Goal: Transaction & Acquisition: Purchase product/service

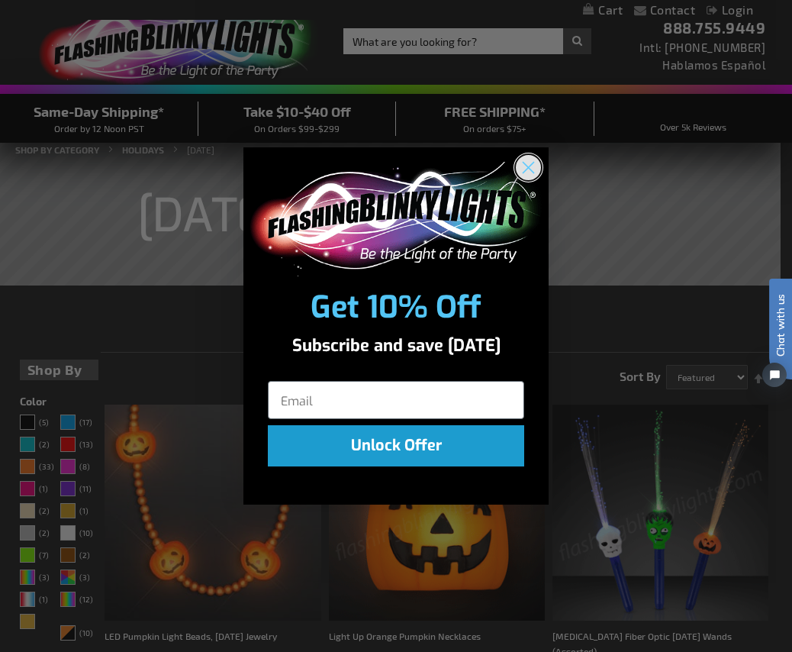
click at [521, 168] on circle "Close dialog" at bounding box center [528, 166] width 25 height 25
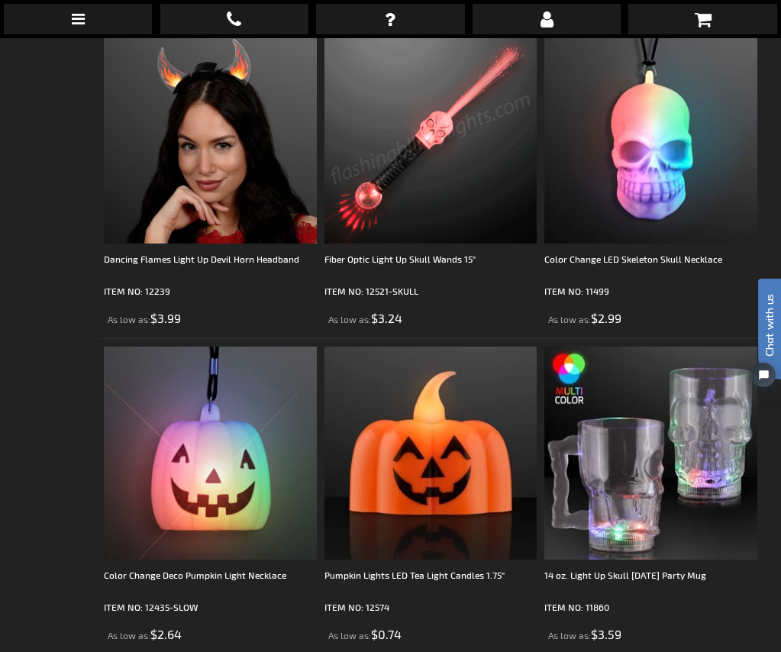
scroll to position [4961, 0]
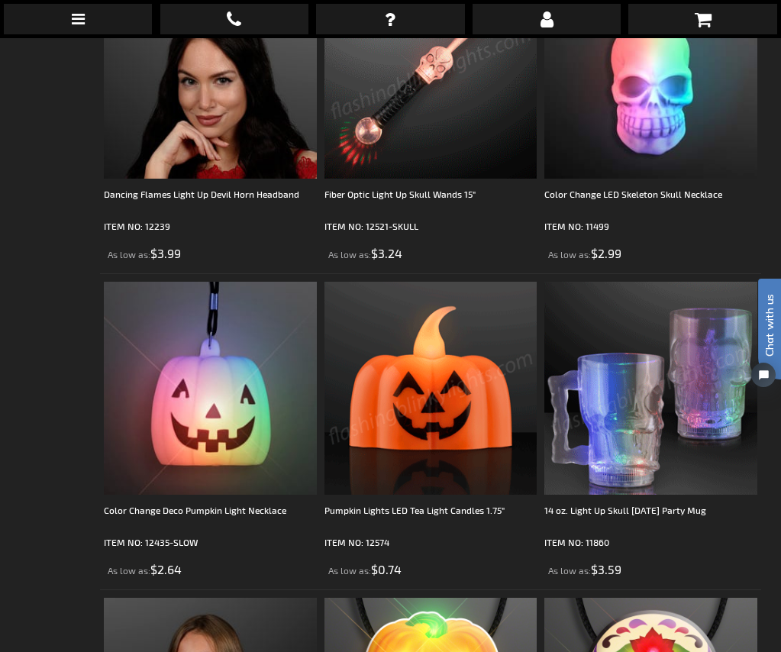
click at [676, 356] on img at bounding box center [650, 388] width 213 height 213
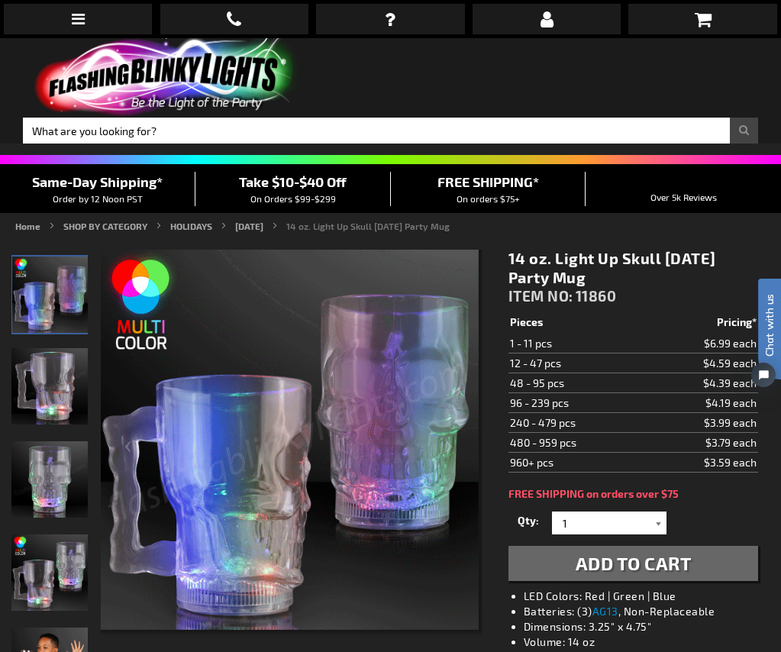
click at [663, 511] on div at bounding box center [658, 522] width 15 height 23
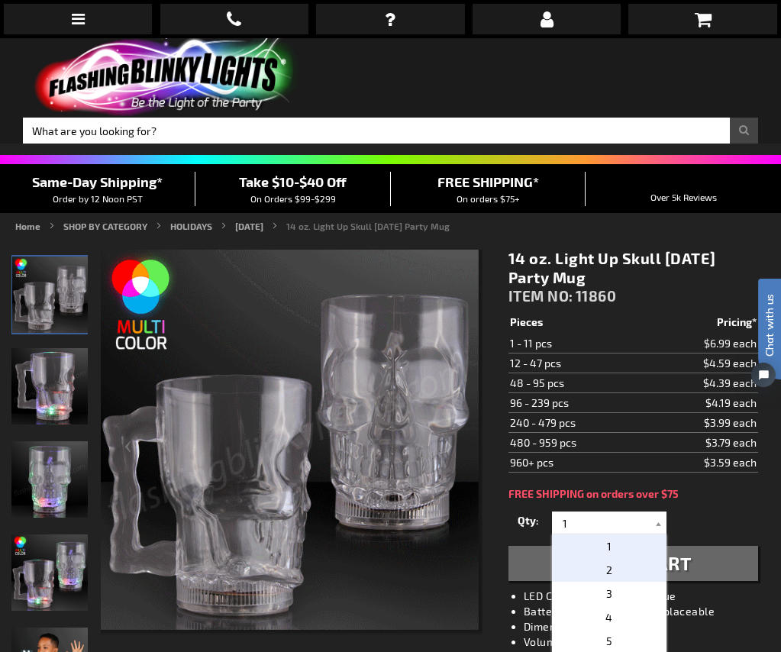
click at [634, 558] on p "2" at bounding box center [609, 570] width 114 height 24
type input "2"
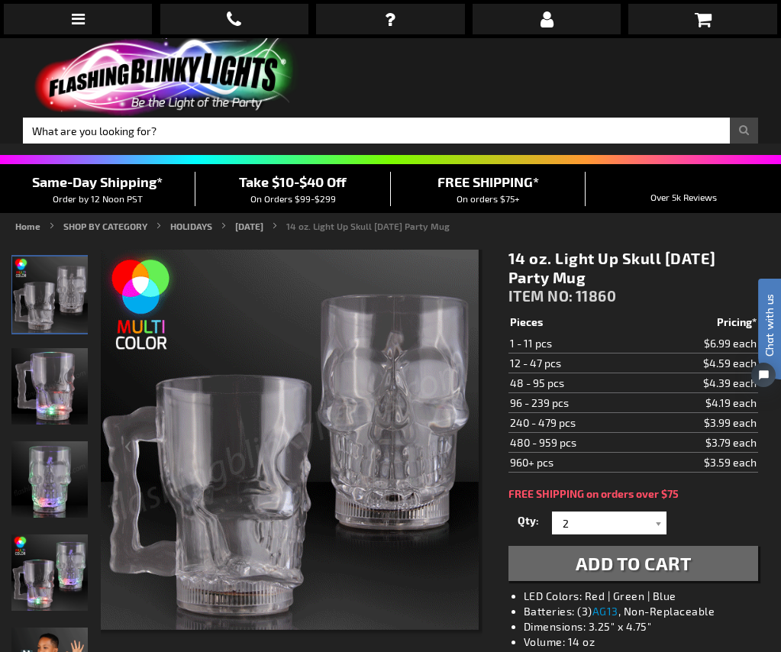
click at [681, 552] on span "Add to Cart" at bounding box center [634, 563] width 116 height 22
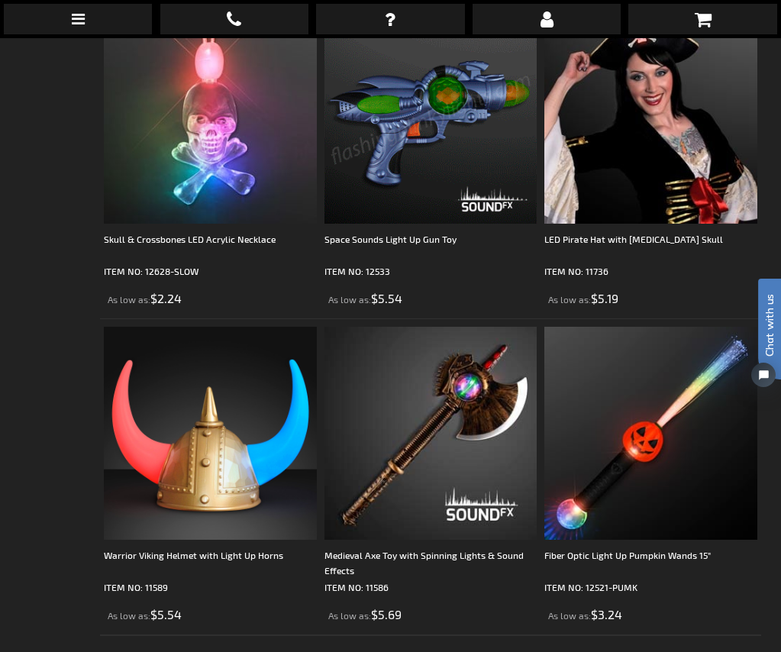
scroll to position [6183, 0]
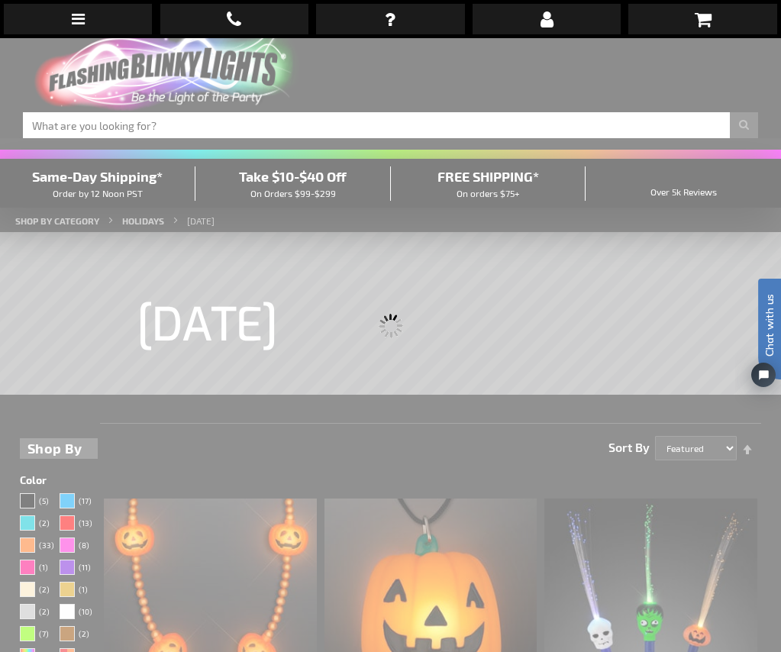
scroll to position [0, 0]
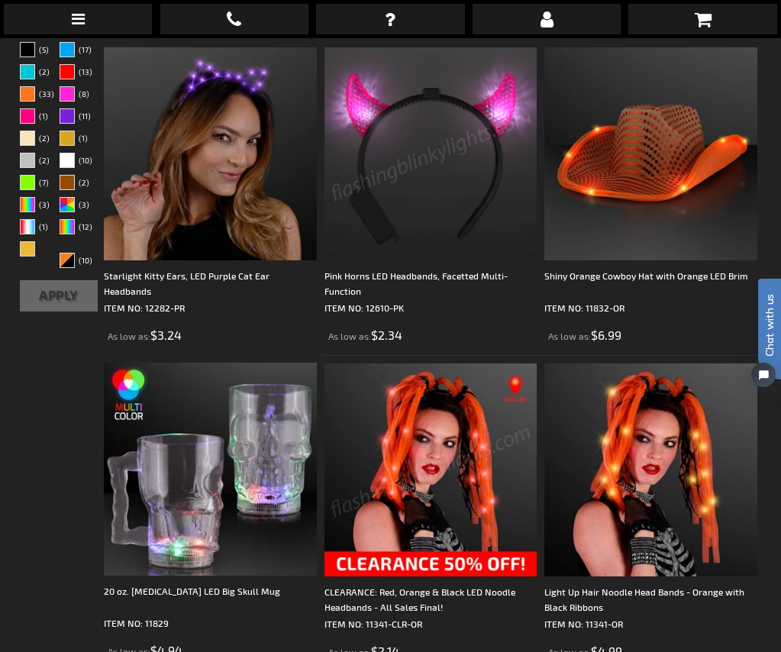
scroll to position [458, 0]
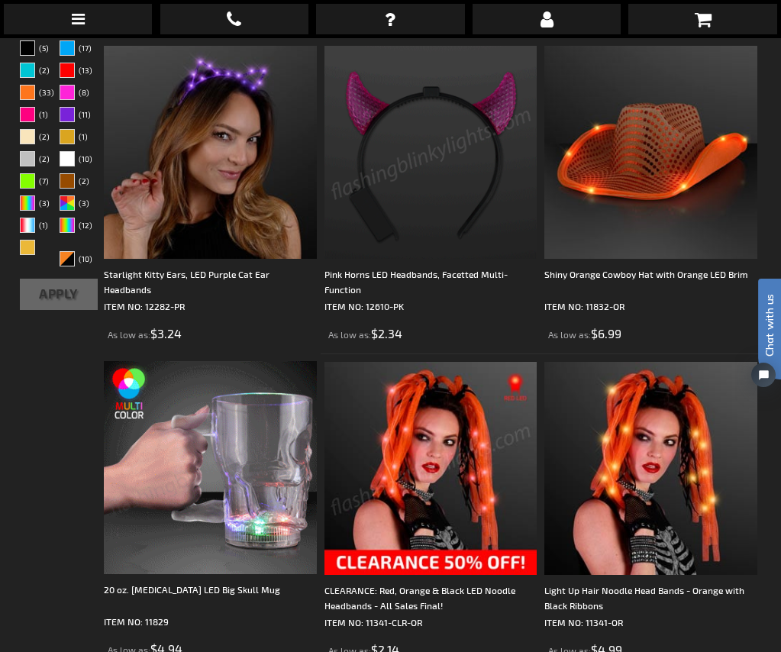
click at [260, 378] on img at bounding box center [210, 467] width 213 height 213
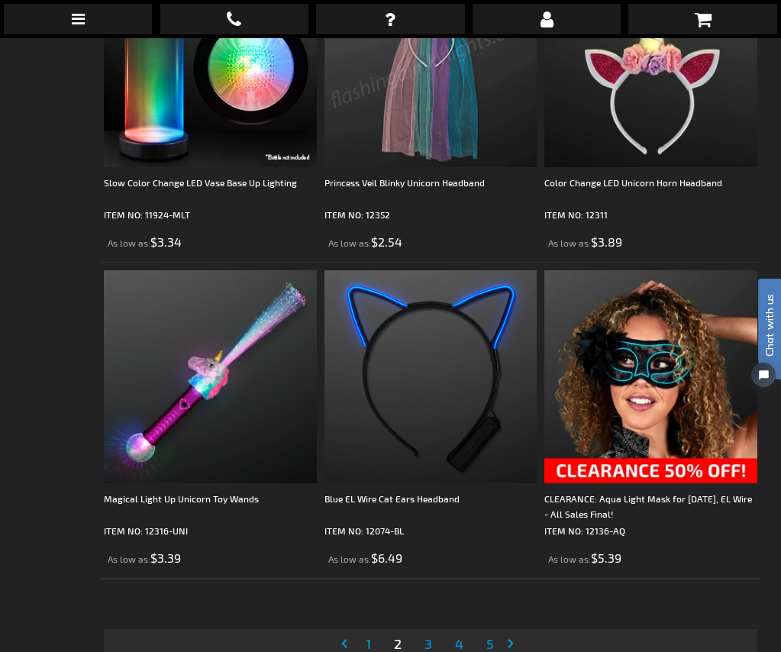
scroll to position [6260, 0]
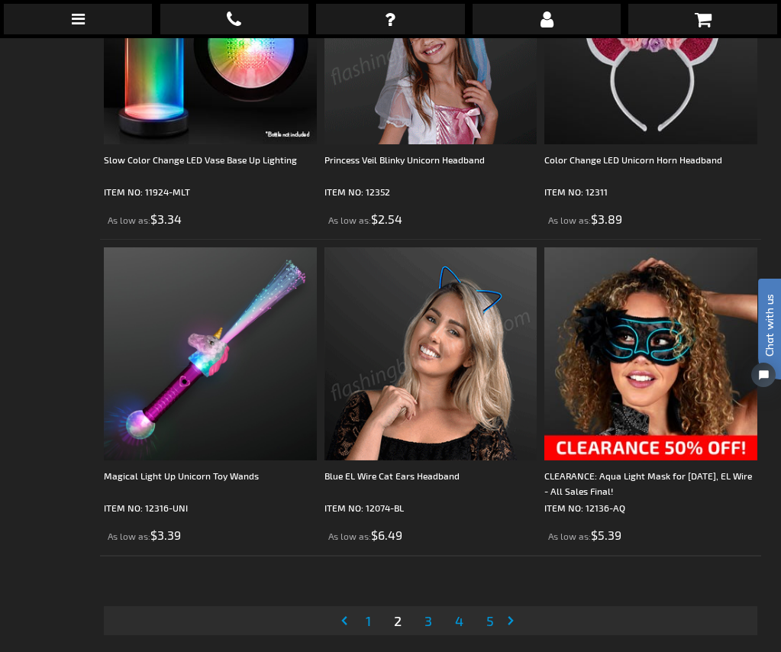
click at [433, 609] on link "Page 3" at bounding box center [428, 620] width 14 height 23
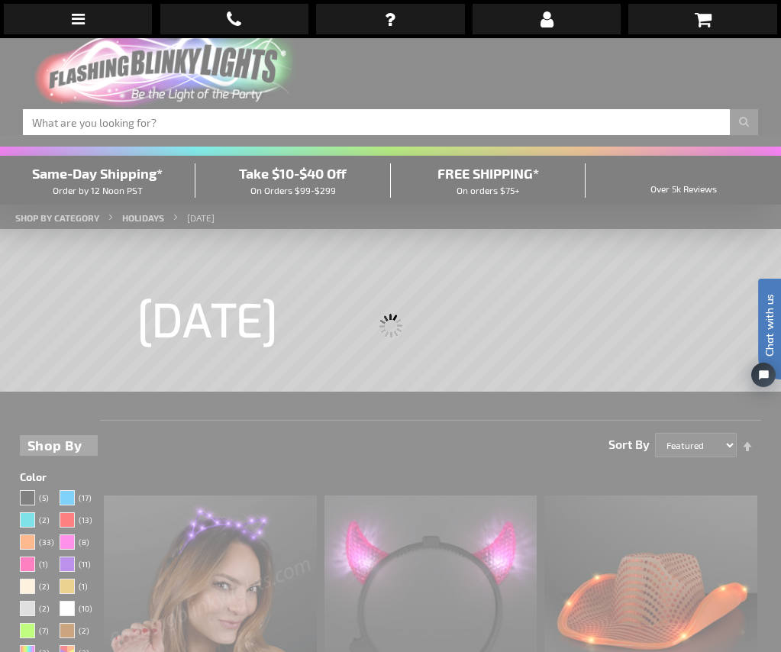
scroll to position [0, 0]
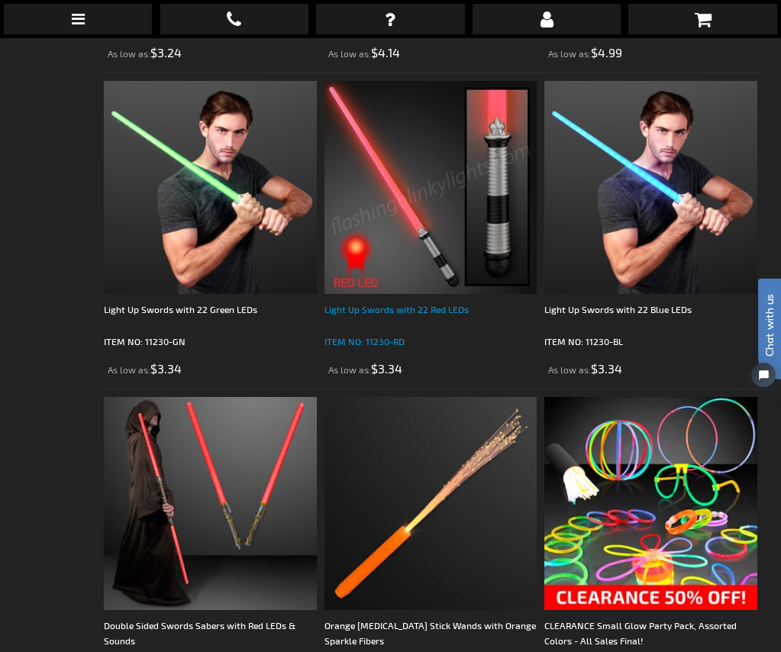
scroll to position [3053, 0]
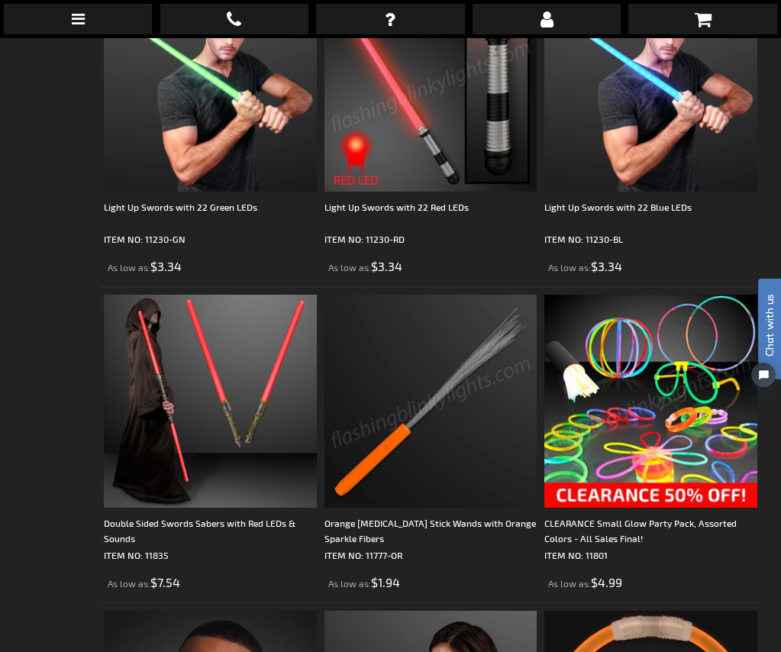
click at [621, 325] on img at bounding box center [650, 401] width 213 height 213
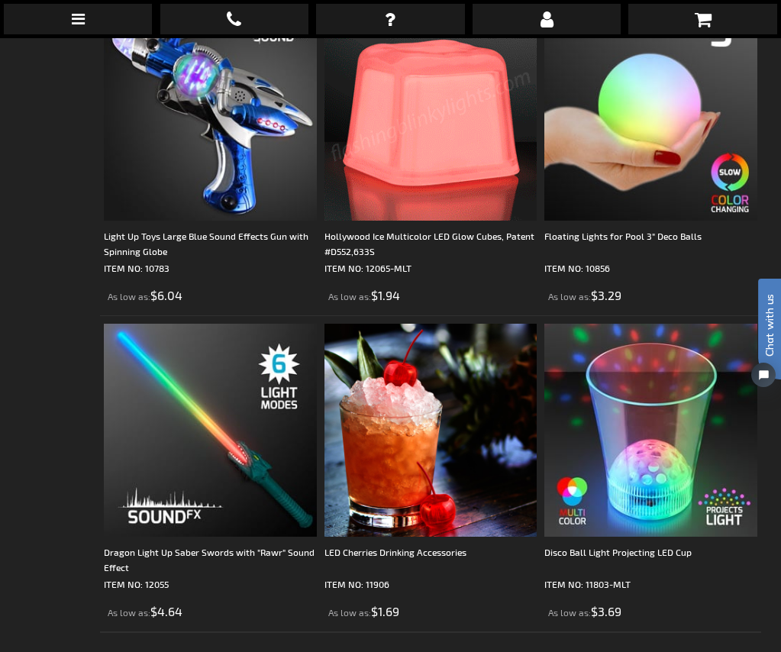
scroll to position [6260, 0]
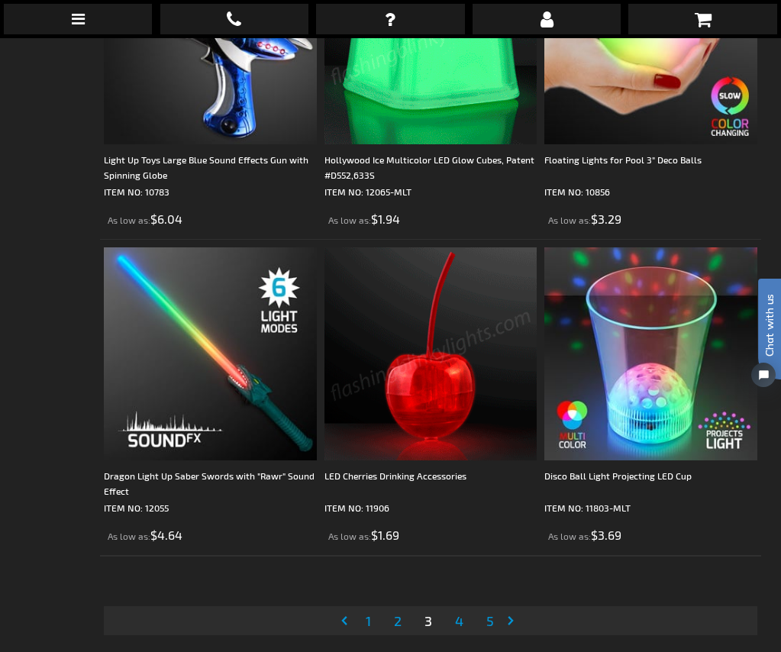
click at [460, 612] on span "4" at bounding box center [459, 620] width 8 height 17
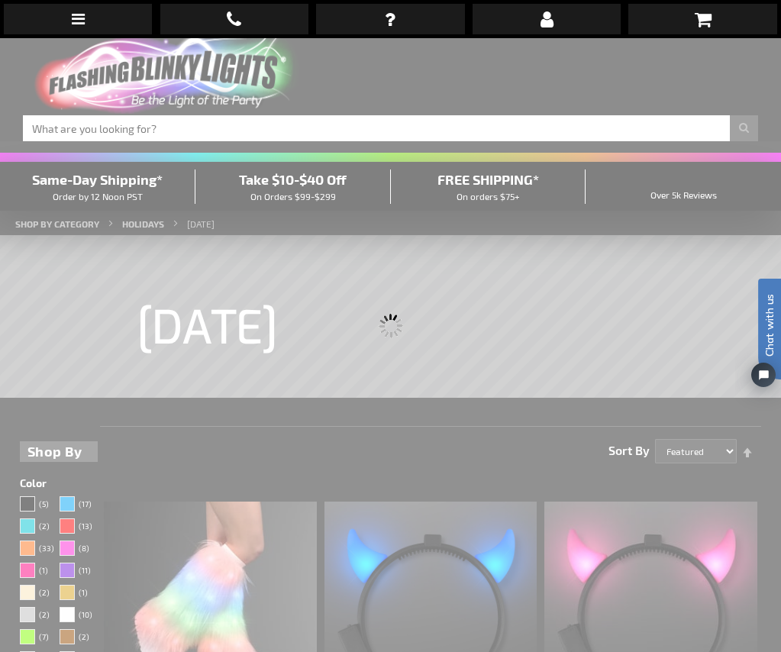
scroll to position [0, 0]
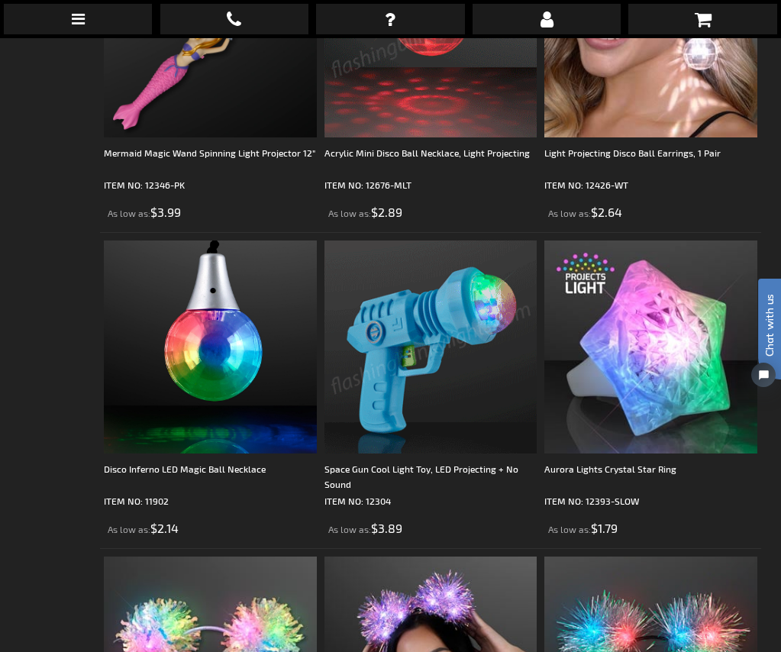
scroll to position [2061, 0]
